Goal: Task Accomplishment & Management: Manage account settings

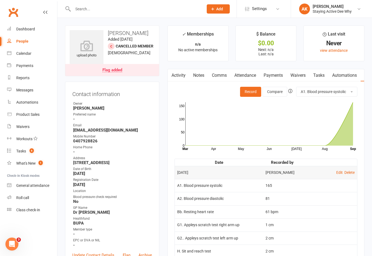
click at [136, 5] on input "text" at bounding box center [135, 9] width 129 height 8
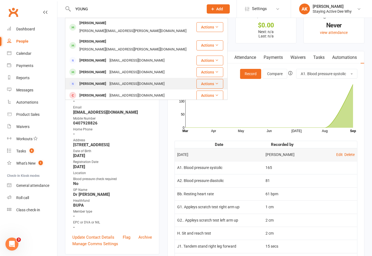
scroll to position [27, 0]
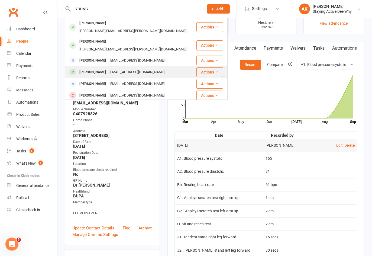
type input "YOUNG"
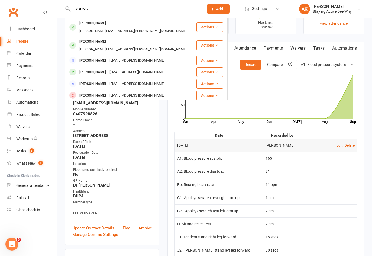
click at [137, 68] on div "[EMAIL_ADDRESS][DOMAIN_NAME]" at bounding box center [137, 72] width 58 height 8
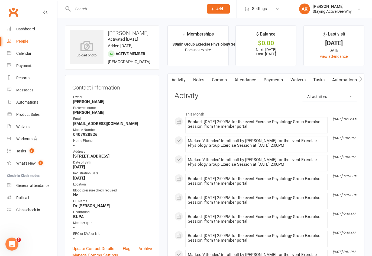
click at [249, 84] on link "Attendance" at bounding box center [245, 80] width 29 height 12
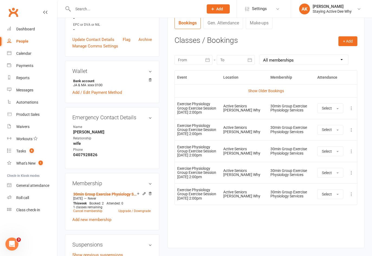
scroll to position [217, 0]
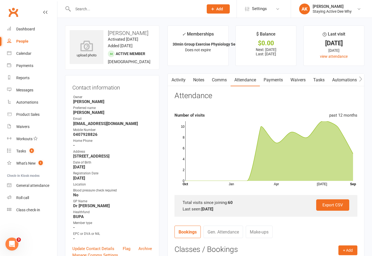
click at [81, 6] on input "text" at bounding box center [135, 9] width 129 height 8
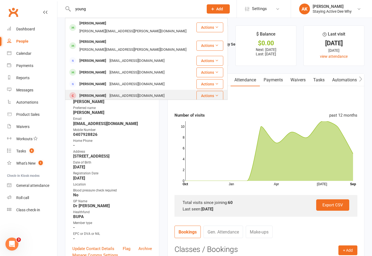
type input "young"
click at [88, 92] on div "[PERSON_NAME]" at bounding box center [93, 96] width 30 height 8
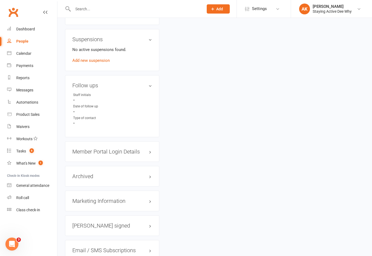
scroll to position [407, 0]
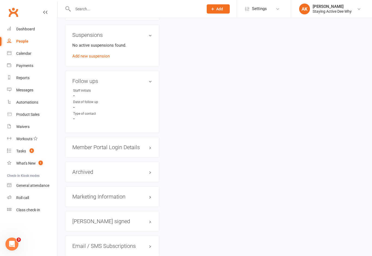
click at [116, 150] on h3 "Member Portal Login Details" at bounding box center [112, 147] width 80 height 6
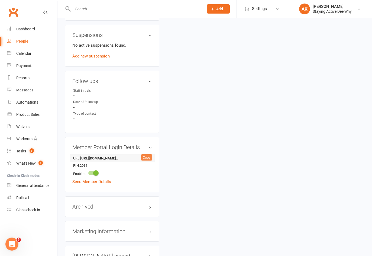
click at [146, 161] on div "Copy" at bounding box center [146, 157] width 11 height 7
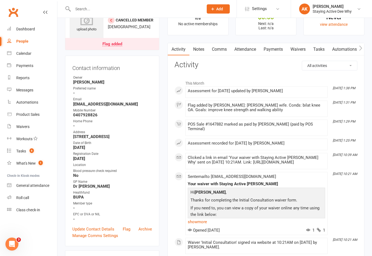
scroll to position [0, 0]
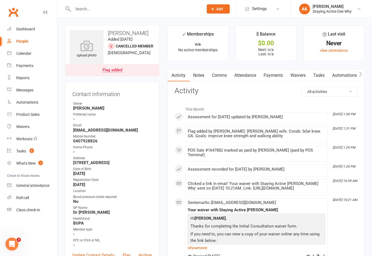
click at [217, 80] on link "Comms" at bounding box center [219, 75] width 23 height 12
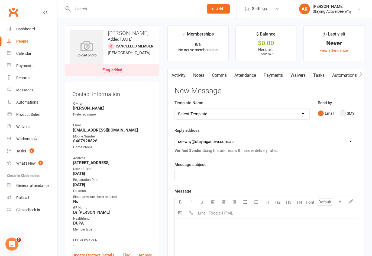
click at [347, 114] on button "SMS" at bounding box center [347, 113] width 15 height 10
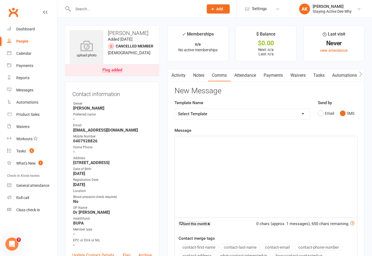
click at [258, 155] on div "﻿" at bounding box center [266, 176] width 182 height 81
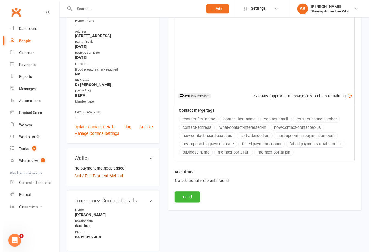
scroll to position [133, 0]
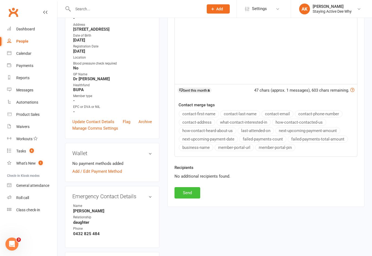
click at [181, 194] on button "Send" at bounding box center [188, 192] width 26 height 11
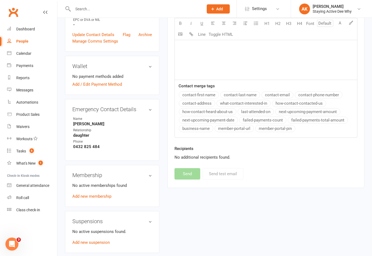
scroll to position [244, 0]
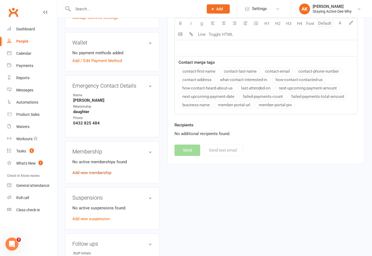
click at [88, 175] on link "Add new membership" at bounding box center [91, 172] width 39 height 5
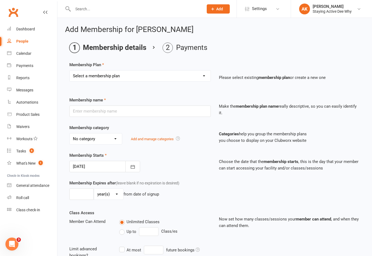
click at [121, 75] on select "Select a membership plan Create new Membership Plan 01 10953 Exercise Physiolog…" at bounding box center [140, 75] width 141 height 11
select select "4"
click at [70, 70] on select "Select a membership plan Create new Membership Plan 01 10953 Exercise Physiolog…" at bounding box center [140, 75] width 141 height 11
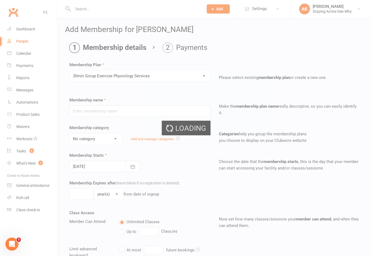
type input "30min Group Exercise Physiology Services"
select select "0"
type input "0"
type input "3"
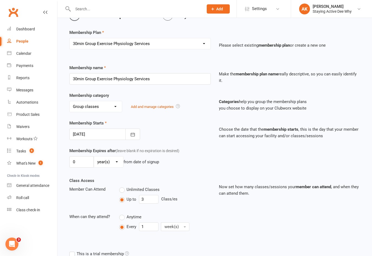
scroll to position [81, 0]
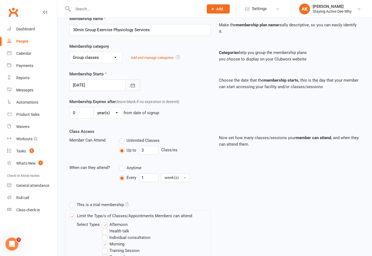
click at [133, 82] on button "button" at bounding box center [133, 84] width 15 height 11
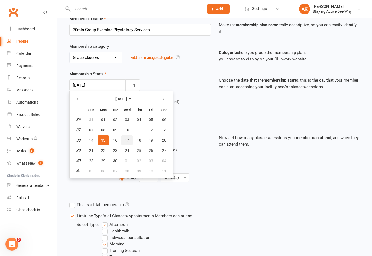
click at [123, 138] on button "17" at bounding box center [126, 140] width 11 height 10
type input "[DATE]"
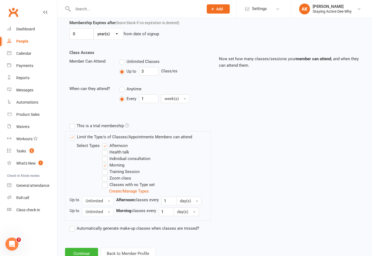
scroll to position [179, 0]
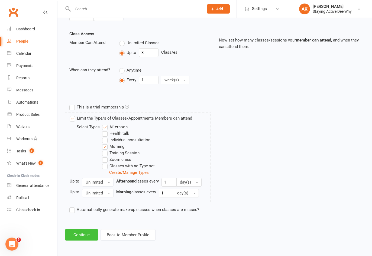
click at [84, 233] on button "Continue" at bounding box center [81, 234] width 33 height 11
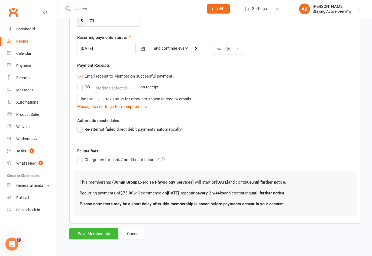
scroll to position [0, 0]
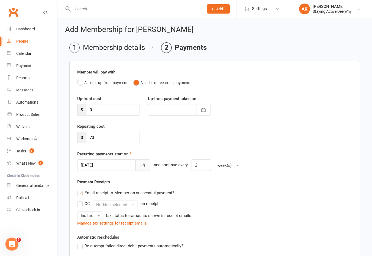
drag, startPoint x: 134, startPoint y: 164, endPoint x: 130, endPoint y: 177, distance: 13.1
click at [140, 164] on icon "button" at bounding box center [142, 165] width 5 height 5
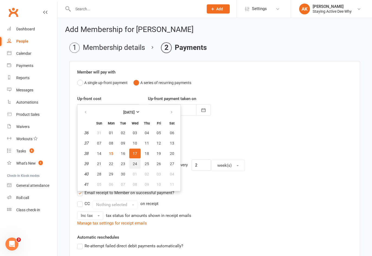
click at [137, 160] on button "24" at bounding box center [134, 164] width 11 height 10
type input "[DATE]"
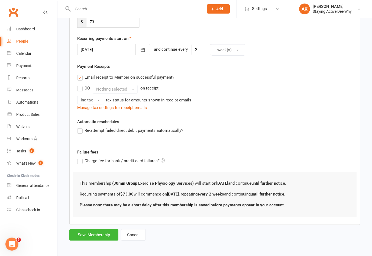
scroll to position [117, 0]
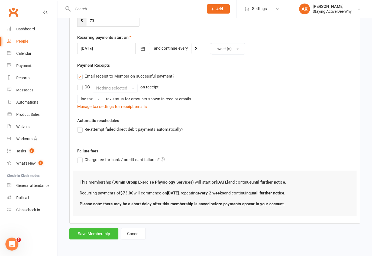
click at [100, 236] on button "Save Membership" at bounding box center [93, 233] width 49 height 11
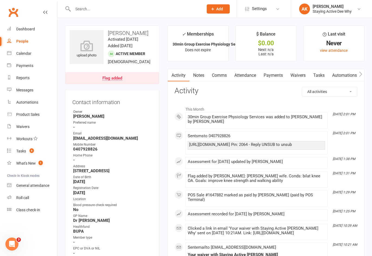
click at [120, 13] on div at bounding box center [132, 9] width 135 height 18
click at [120, 11] on input "text" at bounding box center [135, 9] width 129 height 8
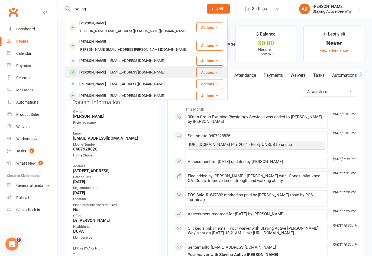
type input "young"
click at [110, 69] on div "[EMAIL_ADDRESS][DOMAIN_NAME]" at bounding box center [137, 73] width 58 height 8
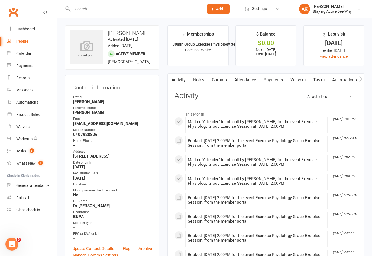
drag, startPoint x: 276, startPoint y: 78, endPoint x: 277, endPoint y: 75, distance: 2.8
click at [276, 77] on link "Payments" at bounding box center [273, 80] width 27 height 12
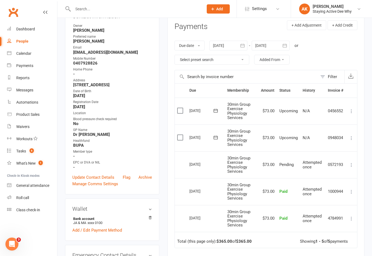
scroll to position [81, 0]
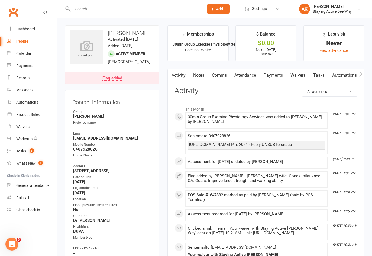
click at [251, 77] on link "Attendance" at bounding box center [245, 75] width 29 height 12
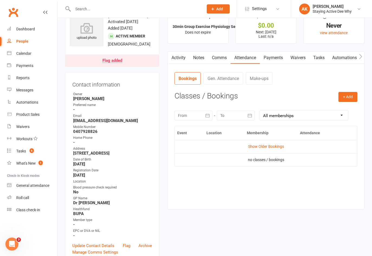
scroll to position [27, 0]
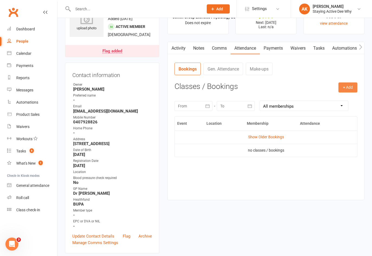
click at [348, 86] on button "+ Add" at bounding box center [348, 87] width 19 height 10
click at [335, 101] on link "Book Event" at bounding box center [331, 99] width 54 height 11
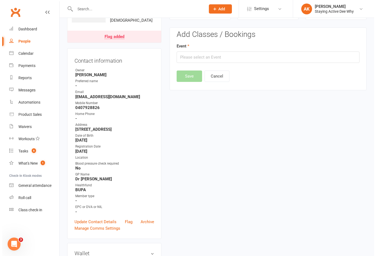
scroll to position [42, 0]
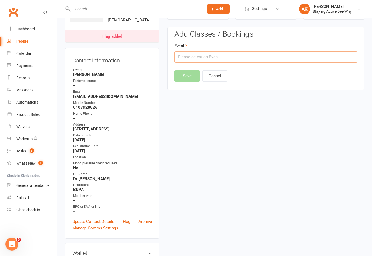
click at [198, 55] on input "text" at bounding box center [266, 56] width 183 height 11
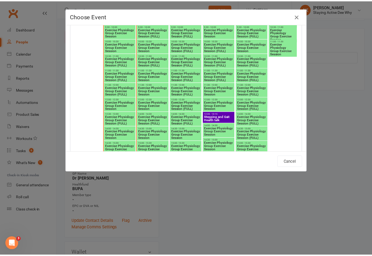
scroll to position [678, 0]
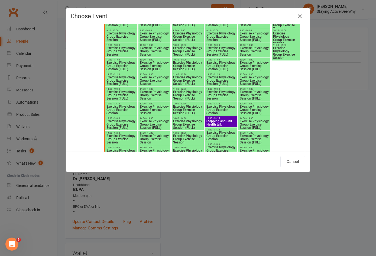
click at [300, 18] on icon "button" at bounding box center [300, 16] width 7 height 7
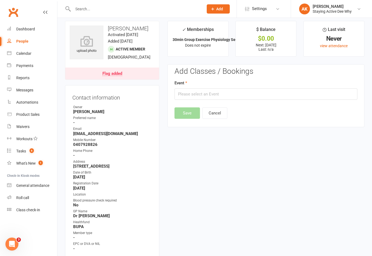
scroll to position [0, 0]
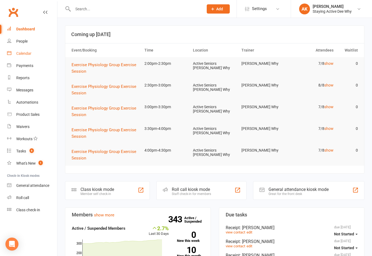
click at [42, 50] on link "Calendar" at bounding box center [32, 53] width 50 height 12
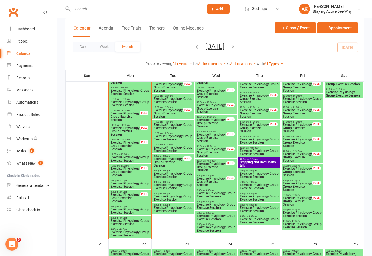
scroll to position [597, 0]
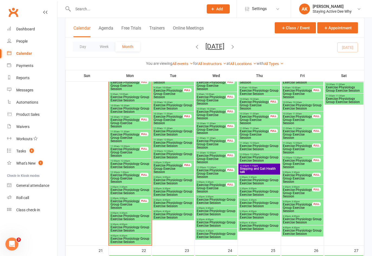
click at [224, 190] on span "Exercise Physiology Group Exercise Session" at bounding box center [212, 188] width 30 height 10
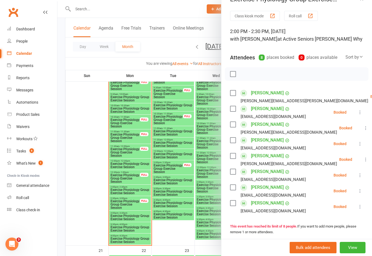
scroll to position [0, 0]
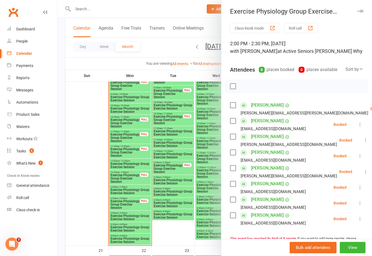
click at [358, 11] on icon "button" at bounding box center [361, 10] width 6 height 3
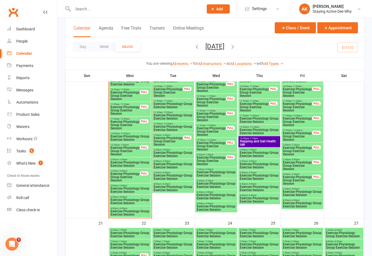
scroll to position [624, 0]
click at [230, 168] on span "2:30pm - 3:00pm" at bounding box center [217, 169] width 40 height 2
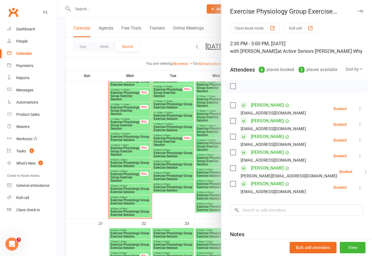
click at [258, 84] on div "Class kiosk mode Roll call 2:30 PM - 3:00 PM, Wednesday, September, 17, 2025 wi…" at bounding box center [297, 158] width 151 height 270
click at [253, 216] on input "search" at bounding box center [296, 209] width 133 height 11
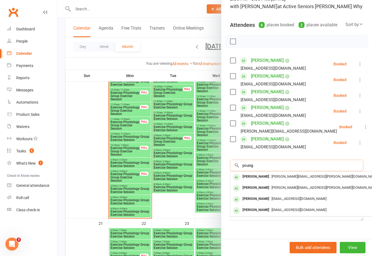
scroll to position [54, 0]
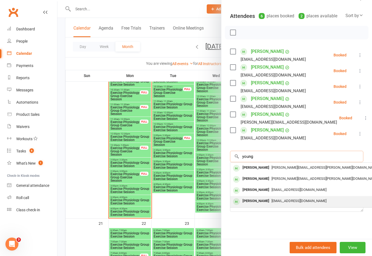
type input "young"
click at [261, 205] on div "[PERSON_NAME]" at bounding box center [256, 201] width 31 height 8
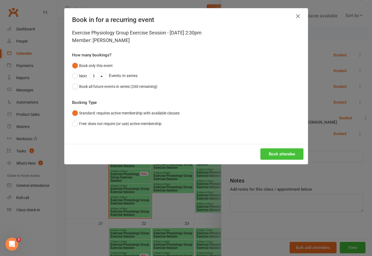
click at [265, 155] on button "Book attendee" at bounding box center [282, 153] width 43 height 11
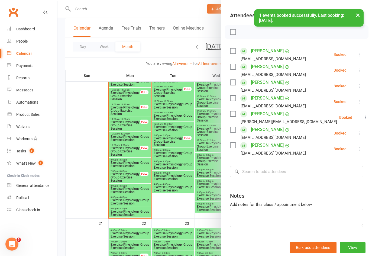
click at [252, 165] on div "Class kiosk mode Roll call 2:30 PM - 3:00 PM, Wednesday, September, 17, 2025 wi…" at bounding box center [297, 111] width 151 height 285
click at [247, 177] on input "search" at bounding box center [296, 171] width 133 height 11
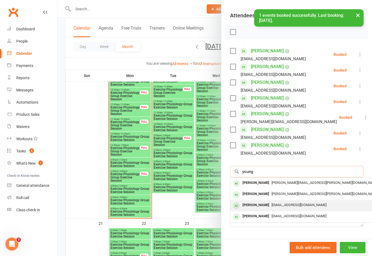
type input "young"
click at [255, 209] on div "[PERSON_NAME]" at bounding box center [256, 205] width 31 height 8
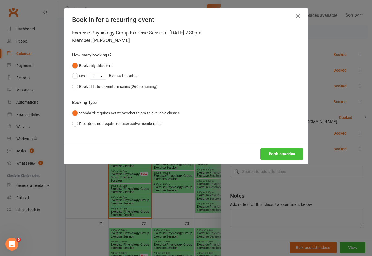
click at [281, 153] on button "Book attendee" at bounding box center [282, 153] width 43 height 11
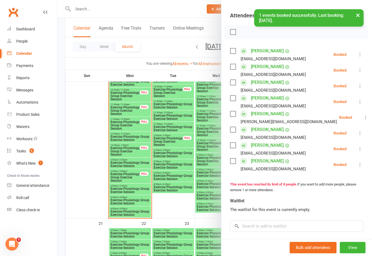
click at [359, 16] on button "×" at bounding box center [358, 15] width 10 height 12
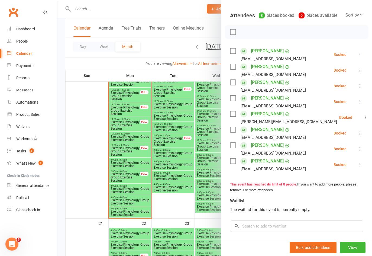
scroll to position [0, 0]
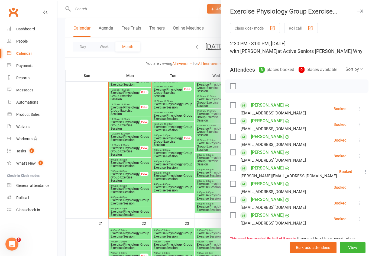
click at [357, 9] on div "Exercise Physiology Group Exercise Session" at bounding box center [297, 12] width 151 height 8
click at [358, 12] on icon "button" at bounding box center [361, 10] width 6 height 3
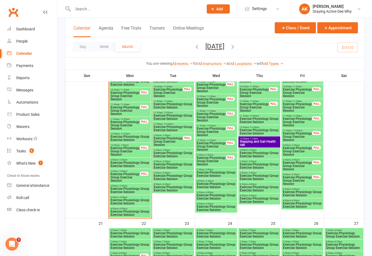
click at [226, 163] on span "Exercise Physiology Group Exercise Session" at bounding box center [212, 161] width 30 height 10
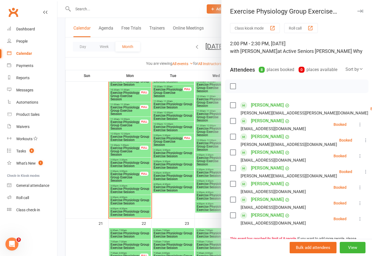
click at [358, 222] on icon at bounding box center [360, 218] width 5 height 5
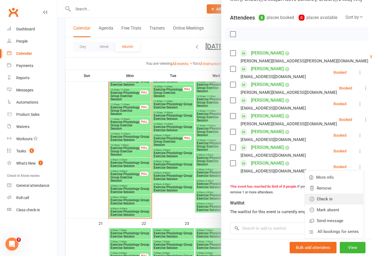
scroll to position [54, 0]
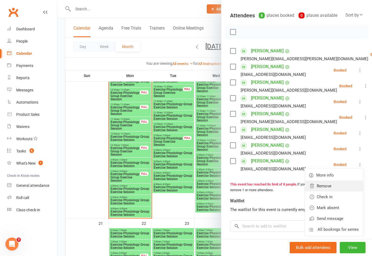
click at [319, 191] on link "Remove" at bounding box center [334, 186] width 58 height 11
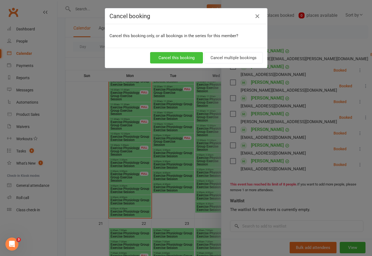
click at [167, 58] on button "Cancel this booking" at bounding box center [176, 57] width 53 height 11
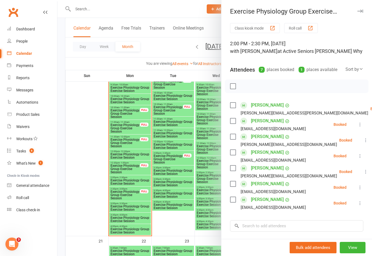
scroll to position [597, 0]
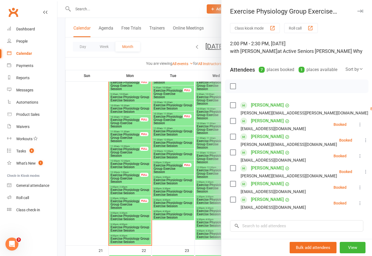
click at [358, 10] on icon "button" at bounding box center [361, 10] width 6 height 3
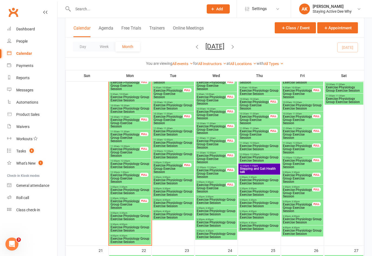
click at [310, 181] on span "Exercise Physiology Group Exercise Session" at bounding box center [298, 179] width 30 height 10
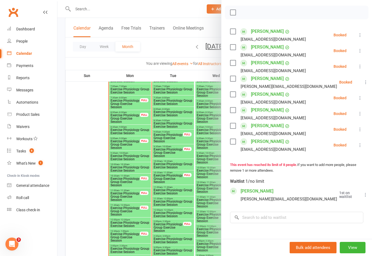
scroll to position [461, 0]
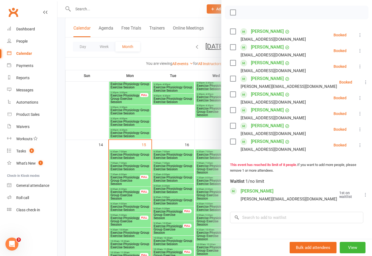
click at [110, 11] on div at bounding box center [214, 128] width 315 height 256
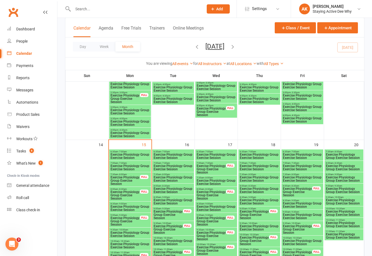
click at [136, 5] on div at bounding box center [132, 9] width 135 height 18
click at [127, 14] on div at bounding box center [132, 9] width 135 height 18
click at [119, 9] on input "text" at bounding box center [135, 9] width 129 height 8
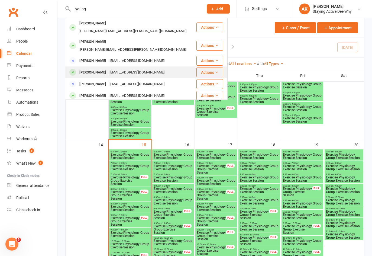
type input "young"
click at [108, 69] on div "[EMAIL_ADDRESS][DOMAIN_NAME]" at bounding box center [137, 73] width 58 height 8
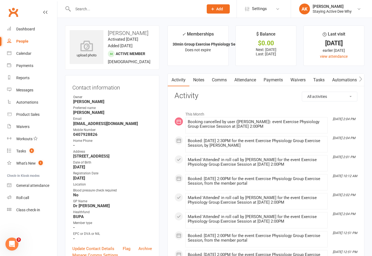
click at [257, 78] on link "Attendance" at bounding box center [245, 80] width 29 height 12
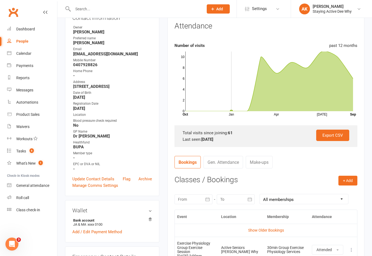
scroll to position [27, 0]
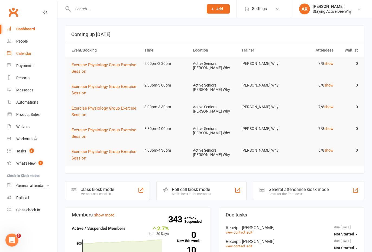
click at [32, 53] on link "Calendar" at bounding box center [32, 53] width 50 height 12
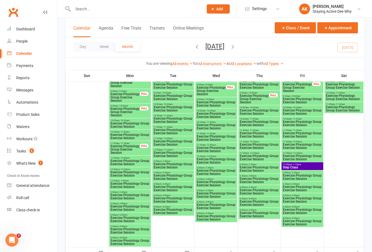
scroll to position [839, 0]
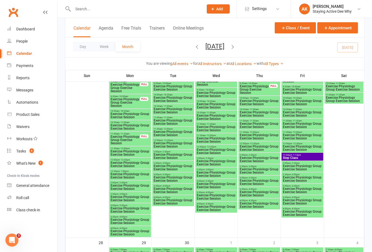
click at [145, 189] on span "Exercise Physiology Group Exercise Session" at bounding box center [130, 187] width 40 height 7
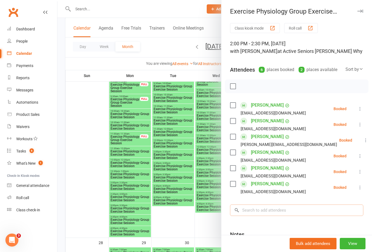
click at [255, 216] on input "search" at bounding box center [296, 209] width 133 height 11
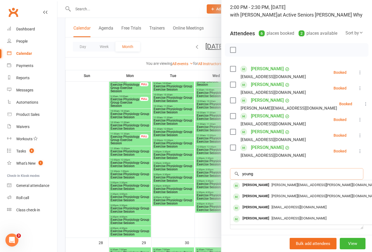
scroll to position [54, 0]
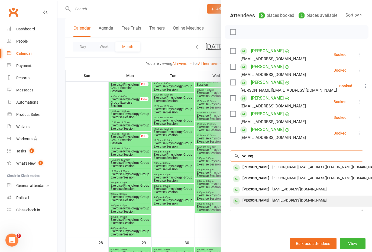
type input "young"
click at [259, 204] on div "[PERSON_NAME]" at bounding box center [256, 201] width 31 height 8
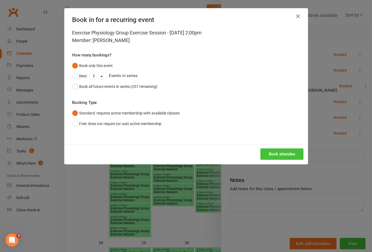
click at [286, 153] on button "Book attendee" at bounding box center [282, 153] width 43 height 11
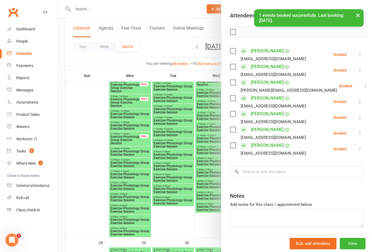
click at [213, 177] on div at bounding box center [214, 126] width 315 height 252
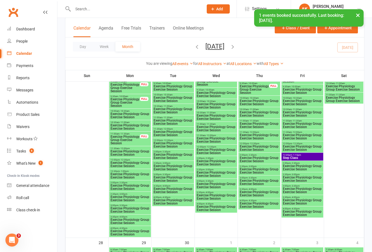
click at [227, 162] on span "Exercise Physiology Group Exercise Session" at bounding box center [217, 162] width 40 height 7
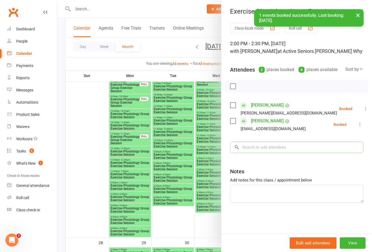
click at [273, 146] on input "search" at bounding box center [296, 147] width 133 height 11
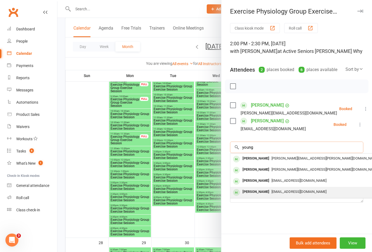
type input "young"
click at [272, 190] on span "[EMAIL_ADDRESS][DOMAIN_NAME]" at bounding box center [299, 192] width 55 height 4
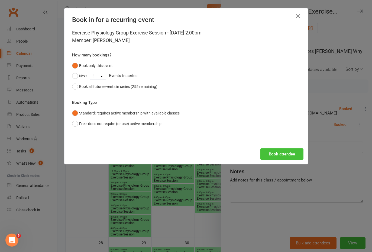
click at [281, 154] on button "Book attendee" at bounding box center [282, 153] width 43 height 11
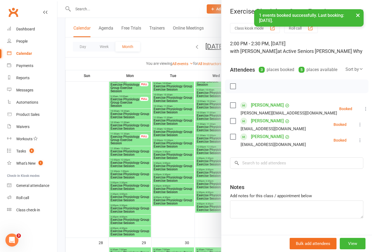
click at [186, 220] on div at bounding box center [214, 126] width 315 height 252
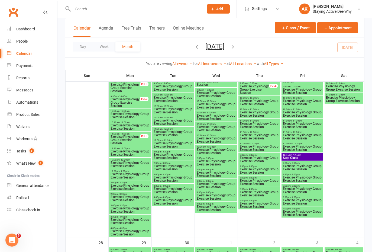
click at [317, 162] on span "2:00pm - 2:30pm" at bounding box center [303, 163] width 40 height 2
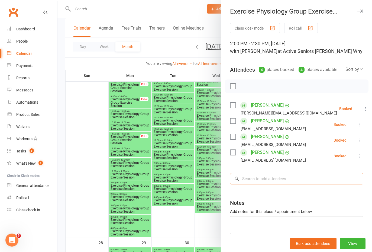
click at [299, 184] on input "search" at bounding box center [296, 178] width 133 height 11
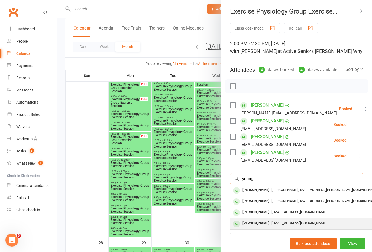
type input "young"
click at [278, 225] on span "[EMAIL_ADDRESS][DOMAIN_NAME]" at bounding box center [299, 223] width 55 height 4
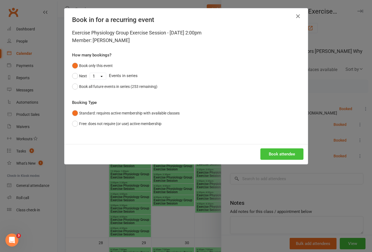
click at [277, 157] on button "Book attendee" at bounding box center [282, 153] width 43 height 11
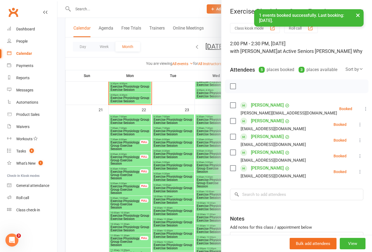
scroll to position [730, 0]
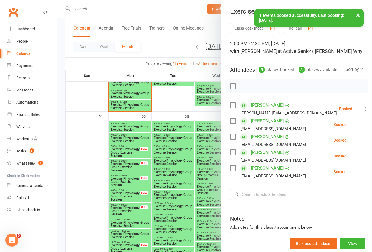
click at [359, 14] on button "×" at bounding box center [358, 15] width 10 height 12
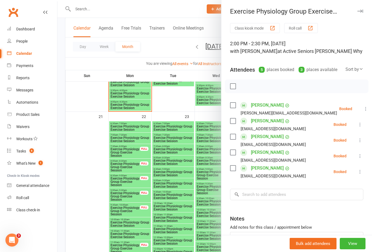
click at [357, 13] on button "button" at bounding box center [360, 11] width 7 height 7
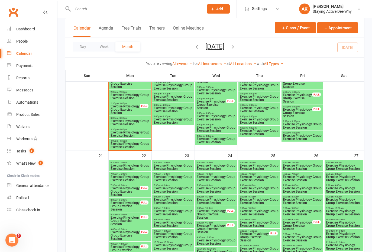
scroll to position [649, 0]
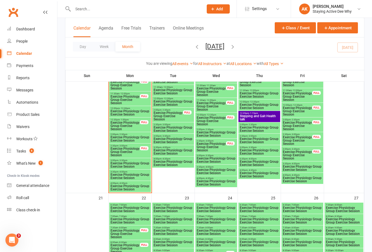
click at [218, 151] on span "Exercise Physiology Group Exercise Session" at bounding box center [212, 147] width 30 height 10
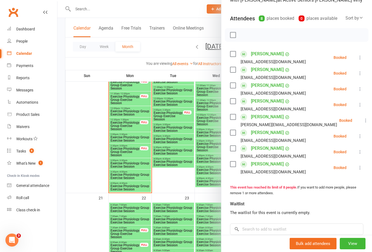
scroll to position [54, 0]
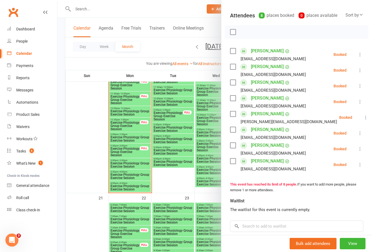
click at [202, 193] on div at bounding box center [214, 126] width 315 height 252
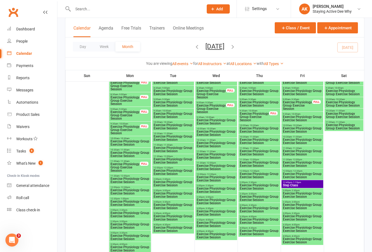
scroll to position [812, 0]
click at [143, 208] on div "2:00pm - 2:30pm Exercise Physiology Group Exercise Session" at bounding box center [130, 212] width 42 height 11
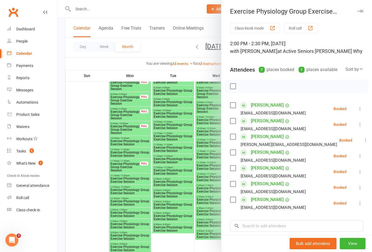
click at [97, 193] on div at bounding box center [214, 126] width 315 height 252
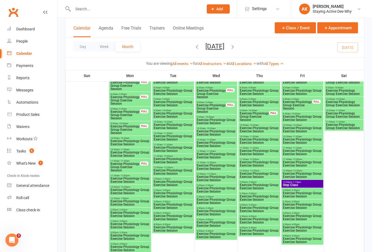
click at [234, 191] on span "Exercise Physiology Group Exercise Session" at bounding box center [217, 190] width 40 height 7
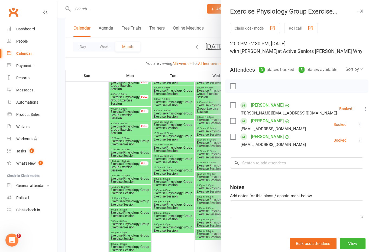
click at [91, 106] on div at bounding box center [214, 126] width 315 height 252
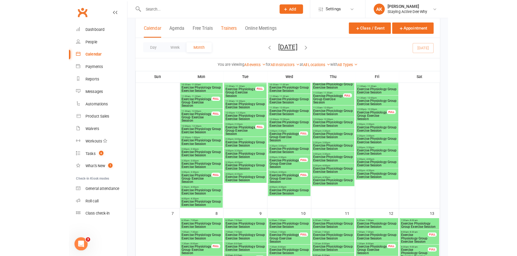
scroll to position [80, 0]
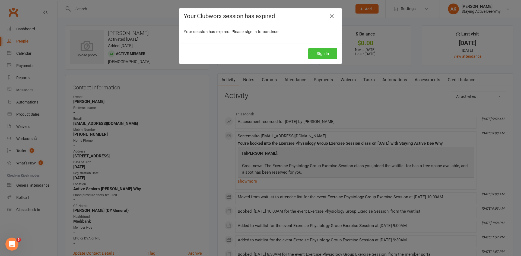
click at [317, 52] on button "Sign In" at bounding box center [322, 53] width 29 height 11
